Goal: Information Seeking & Learning: Learn about a topic

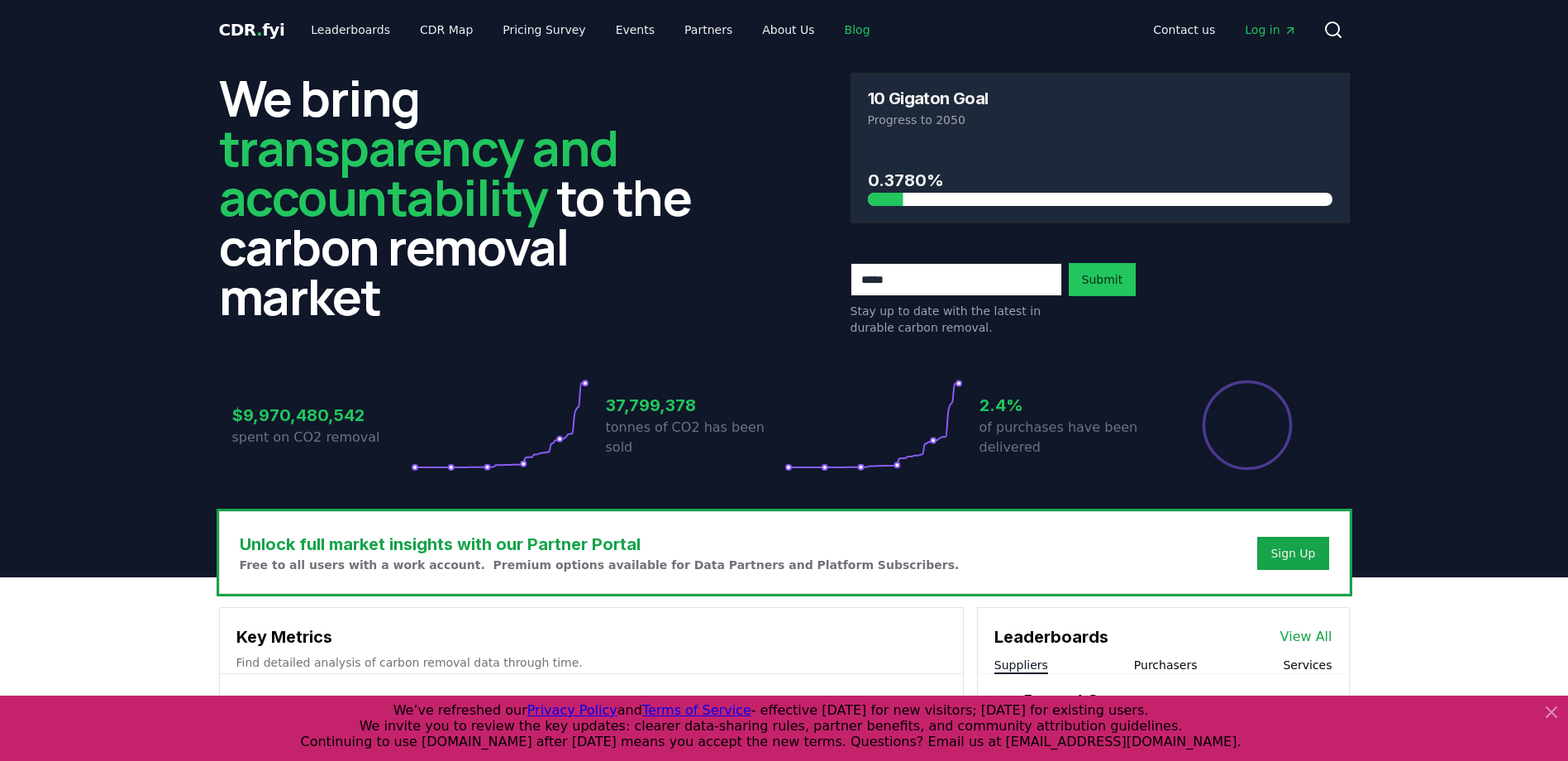
click at [832, 33] on link "Blog" at bounding box center [858, 30] width 52 height 30
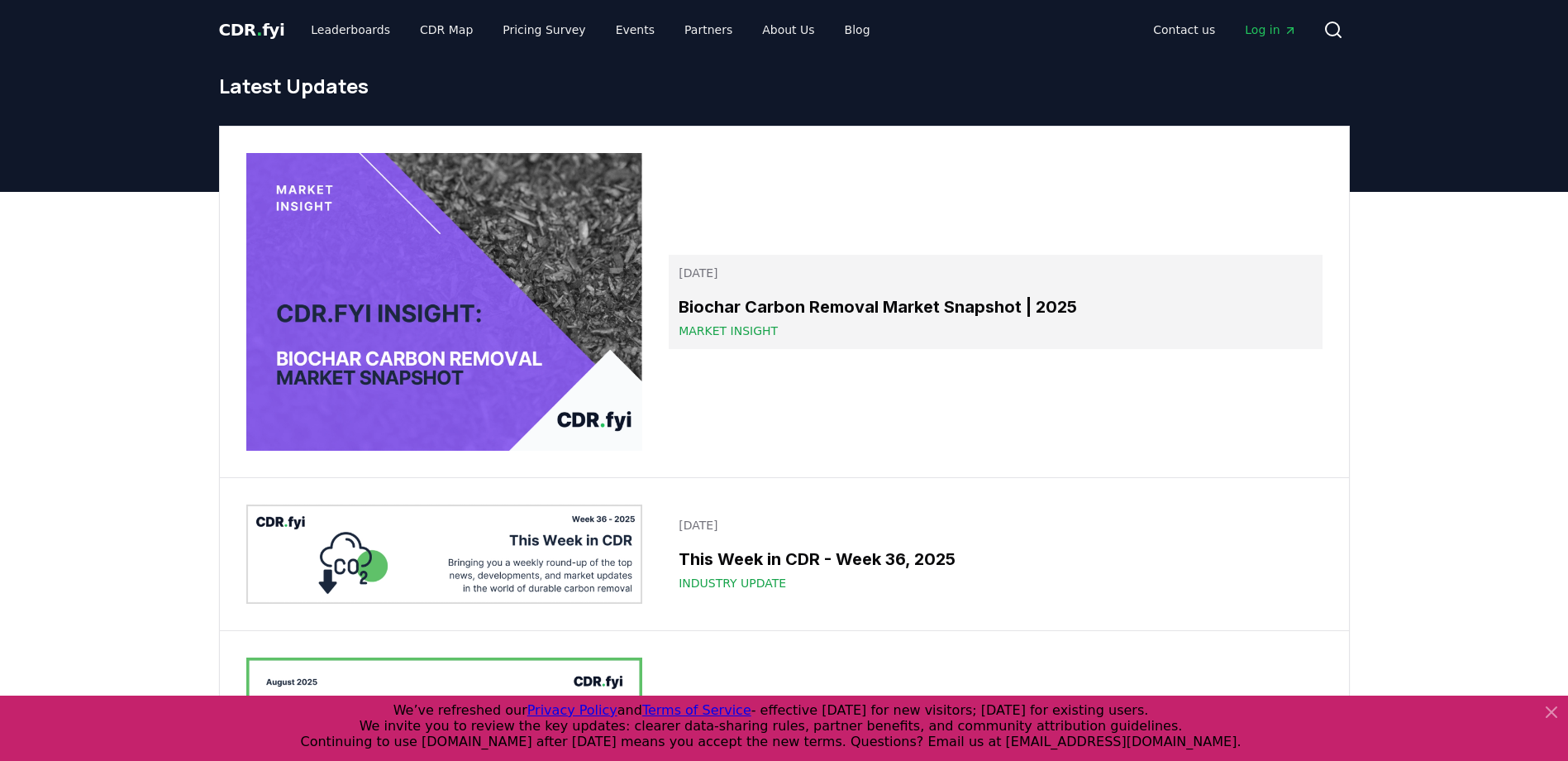
click at [721, 310] on h3 "Biochar Carbon Removal Market Snapshot | 2025" at bounding box center [995, 307] width 633 height 25
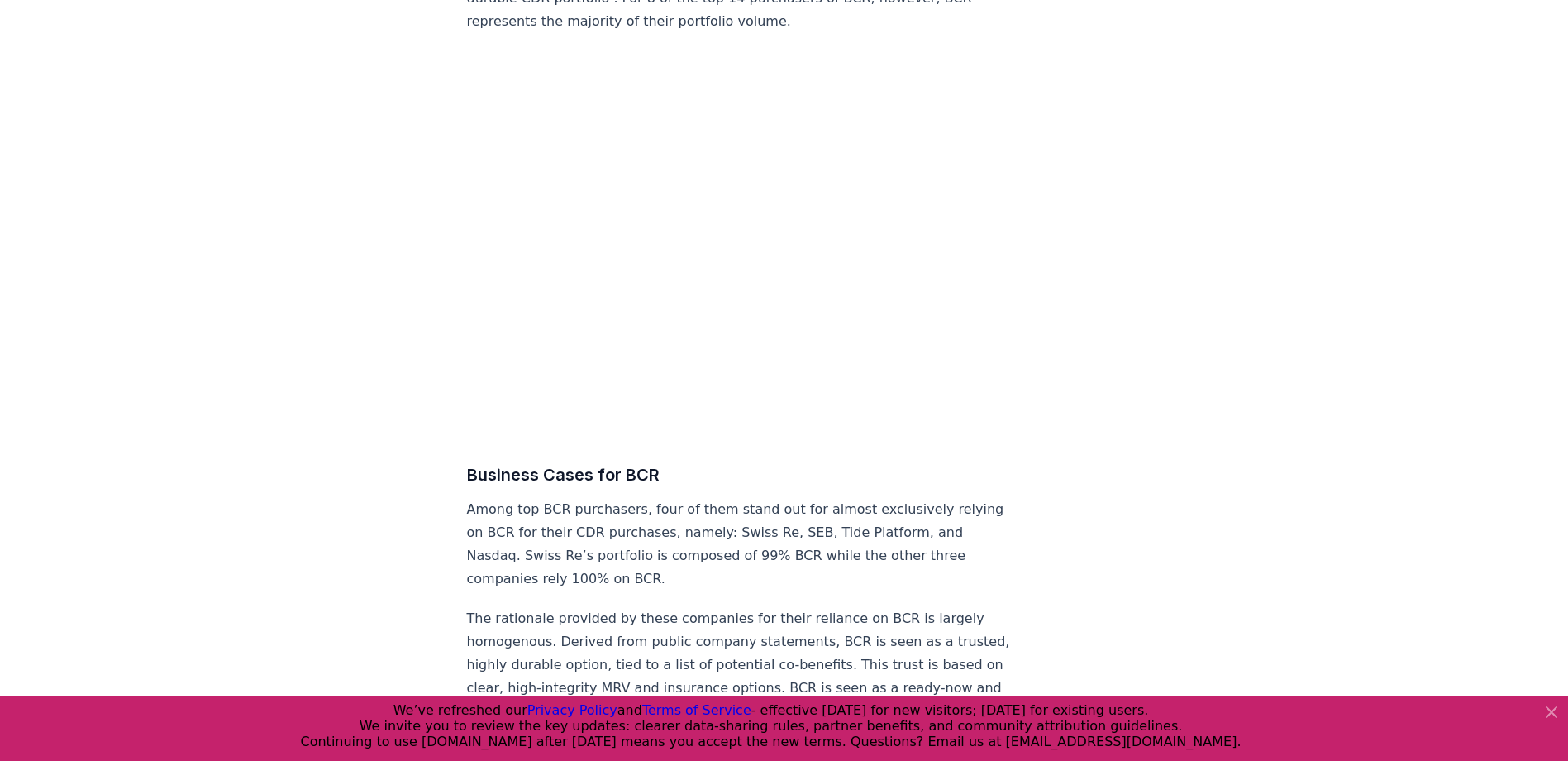
scroll to position [6122, 0]
